Goal: Information Seeking & Learning: Learn about a topic

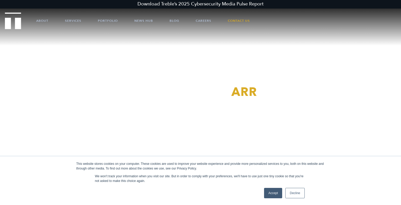
click at [270, 193] on link "Accept" at bounding box center [273, 193] width 18 height 10
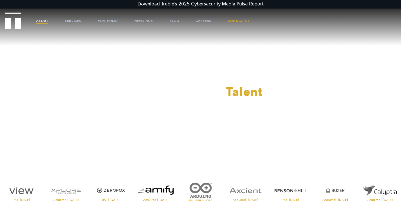
click at [43, 22] on link "About" at bounding box center [42, 21] width 12 height 16
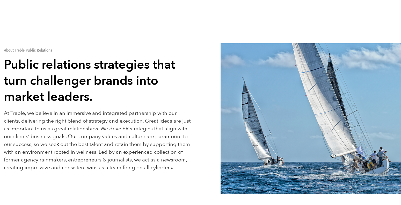
scroll to position [264, 0]
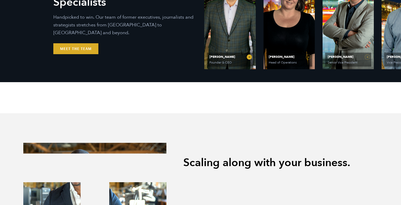
click at [230, 54] on span "[PERSON_NAME] Founder & CEO" at bounding box center [230, 60] width 46 height 14
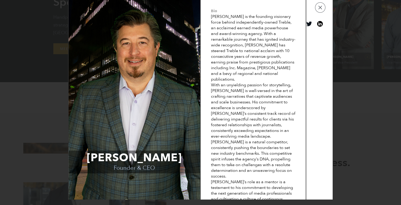
drag, startPoint x: 175, startPoint y: 156, endPoint x: 105, endPoint y: 151, distance: 69.9
click at [105, 151] on span "[PERSON_NAME]" at bounding box center [134, 158] width 131 height 15
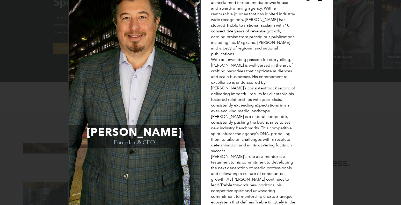
scroll to position [0, 0]
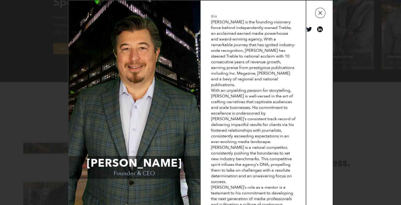
click at [319, 15] on button "button" at bounding box center [320, 13] width 10 height 10
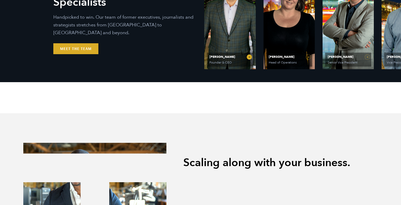
scroll to position [1416, 0]
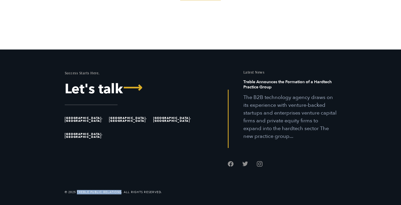
drag, startPoint x: 77, startPoint y: 192, endPoint x: 121, endPoint y: 188, distance: 44.5
click at [121, 188] on div "© 2025 Treble Public Relations. All Rights Reserved." at bounding box center [200, 181] width 401 height 26
copy li "Treble Public Relations"
